Goal: Answer question/provide support: Share knowledge or assist other users

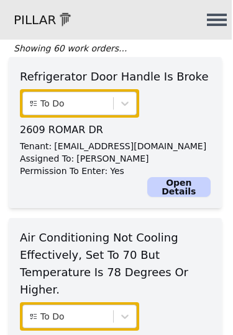
scroll to position [97, 1]
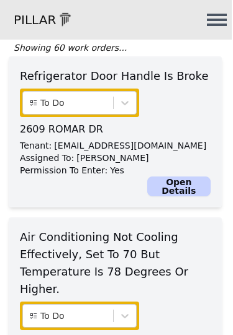
click at [77, 105] on div at bounding box center [68, 102] width 78 height 15
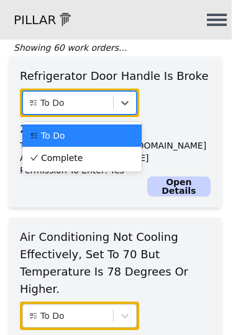
scroll to position [97, 0]
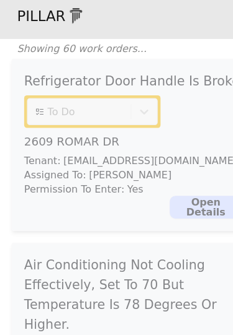
click at [92, 156] on p "[PERSON_NAME]" at bounding box center [114, 159] width 72 height 12
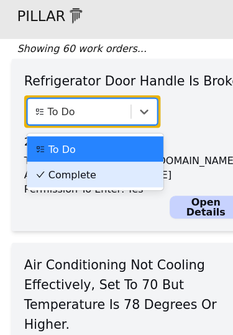
click at [86, 153] on div "Complete" at bounding box center [83, 159] width 104 height 12
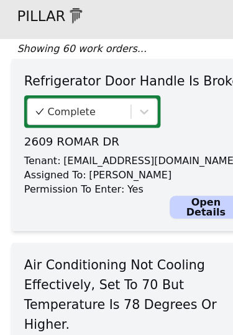
click at [179, 181] on link "Open Details" at bounding box center [179, 187] width 63 height 20
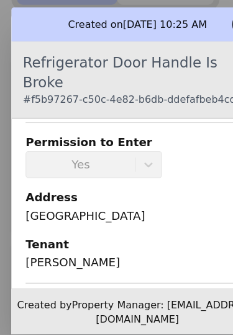
scroll to position [192, 0]
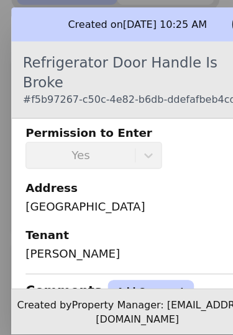
click at [117, 251] on button "Add Comment" at bounding box center [131, 261] width 75 height 20
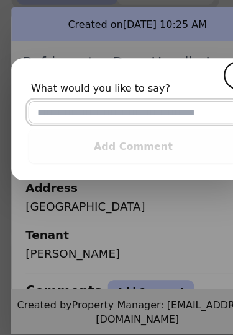
click at [95, 96] on input "text" at bounding box center [117, 104] width 184 height 20
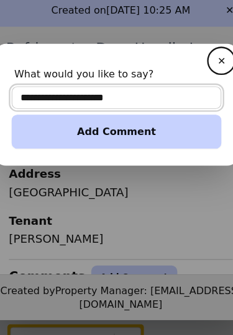
type input "**********"
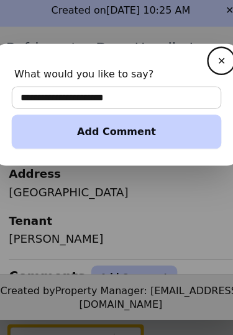
click at [122, 119] on button "Add Comment" at bounding box center [117, 134] width 184 height 30
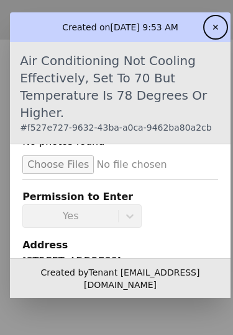
scroll to position [151, 0]
